Goal: Find specific fact: Find specific fact

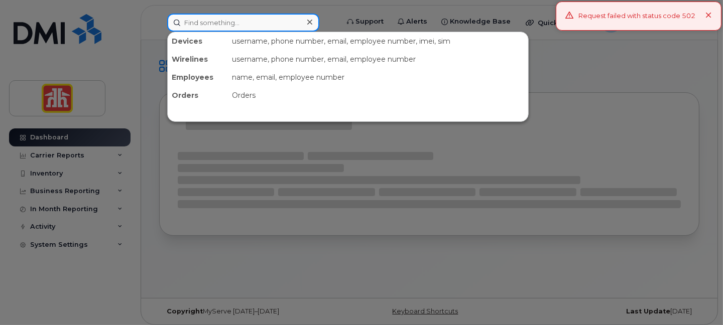
drag, startPoint x: 0, startPoint y: 0, endPoint x: 207, endPoint y: 19, distance: 208.1
click at [207, 19] on input at bounding box center [243, 23] width 152 height 18
paste input "226-789-7033"
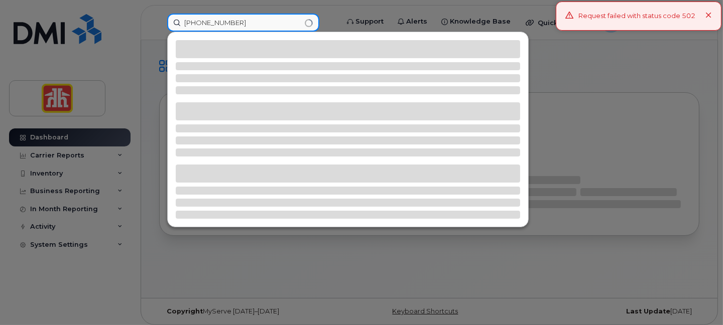
type input "226-789-7033"
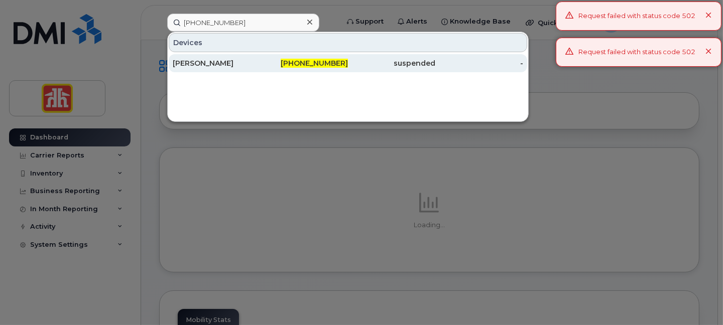
click at [220, 55] on div "[PERSON_NAME]" at bounding box center [217, 63] width 88 height 18
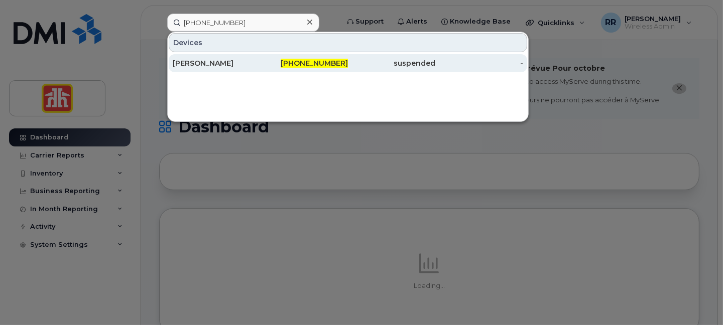
click at [192, 64] on div "[PERSON_NAME]" at bounding box center [217, 63] width 88 height 10
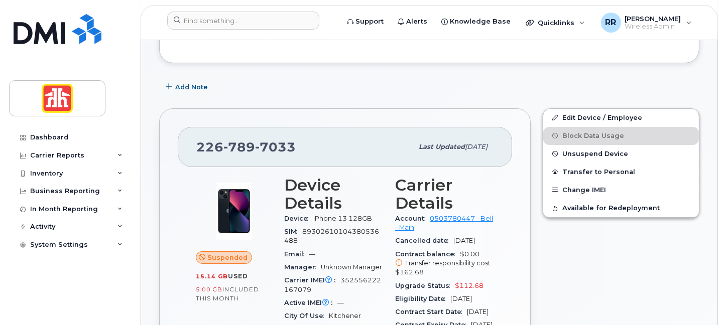
scroll to position [314, 0]
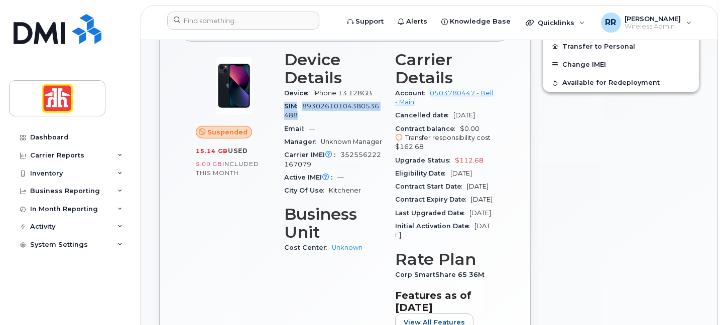
drag, startPoint x: 284, startPoint y: 104, endPoint x: 296, endPoint y: 117, distance: 18.1
click at [296, 117] on div "SIM [TECHNICAL_ID]" at bounding box center [333, 111] width 99 height 23
copy div "SIM [TECHNICAL_ID]"
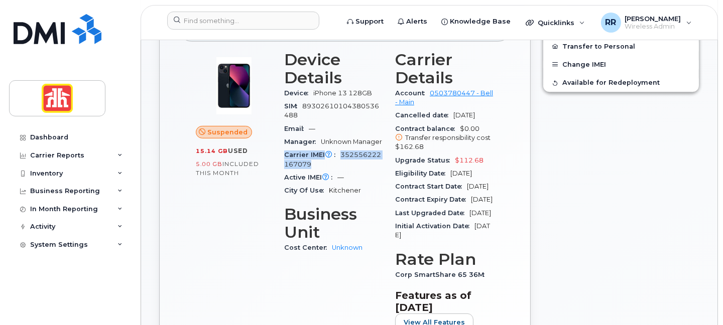
drag, startPoint x: 283, startPoint y: 153, endPoint x: 309, endPoint y: 164, distance: 28.3
click at [309, 164] on div "Device Details Device iPhone 13 128GB SIM [TECHNICAL_ID] Email — Manager Unknow…" at bounding box center [333, 195] width 111 height 301
copy div "Carrier IMEI Carrier IMEI is reported during the last billing cycle or change o…"
